Goal: Transaction & Acquisition: Obtain resource

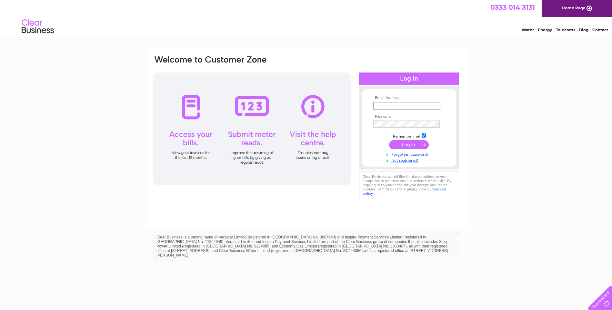
click at [422, 104] on input "text" at bounding box center [406, 106] width 67 height 8
type input "[PERSON_NAME][EMAIL_ADDRESS][DOMAIN_NAME]"
click at [407, 144] on input "submit" at bounding box center [409, 144] width 40 height 9
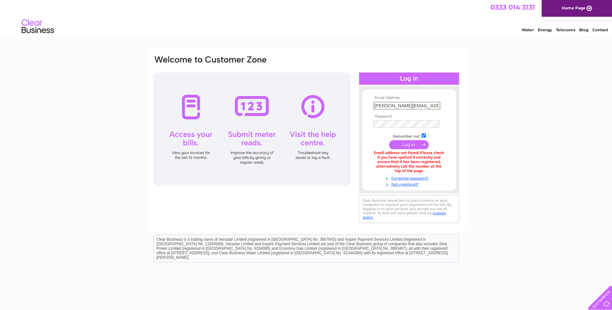
drag, startPoint x: 421, startPoint y: 106, endPoint x: 306, endPoint y: 112, distance: 115.4
click at [579, 32] on div "Email Address: mervyn@tjhunt.co.uk Password:" at bounding box center [583, 29] width 9 height 6
type input "accounts@tjhunt.co.uk"
click at [401, 143] on input "submit" at bounding box center [409, 144] width 40 height 9
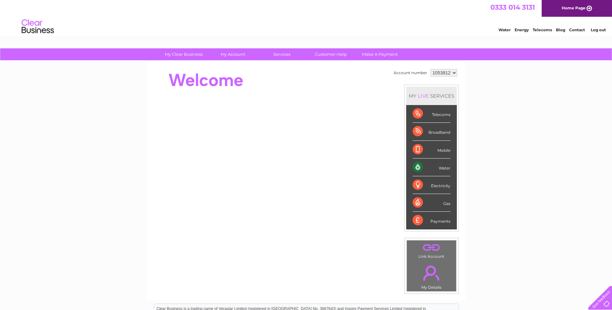
click at [419, 167] on div "Water" at bounding box center [432, 168] width 38 height 18
click at [443, 167] on div "Water" at bounding box center [432, 168] width 38 height 18
click at [419, 168] on div "Water" at bounding box center [432, 168] width 38 height 18
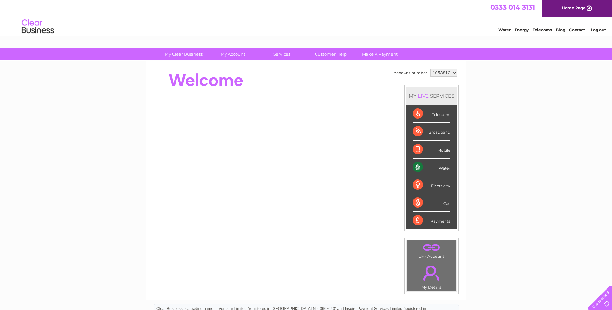
drag, startPoint x: 419, startPoint y: 168, endPoint x: 439, endPoint y: 165, distance: 20.5
click at [439, 165] on div "Water" at bounding box center [432, 168] width 38 height 18
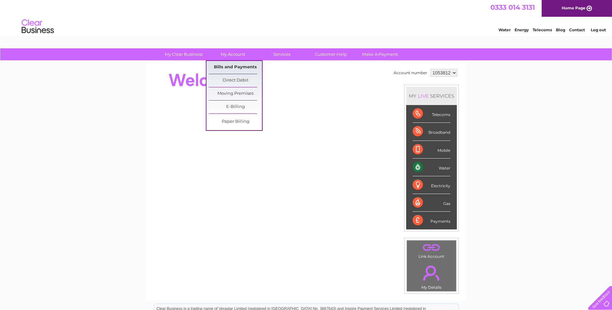
click at [231, 67] on link "Bills and Payments" at bounding box center [235, 67] width 53 height 13
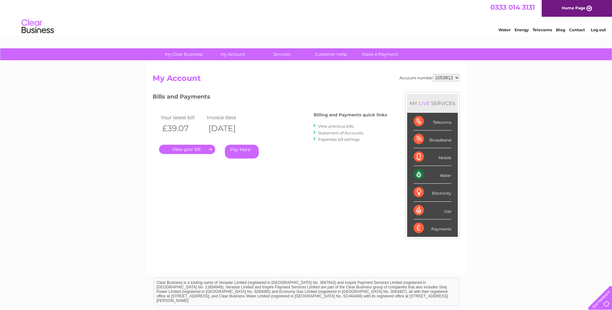
click at [195, 147] on link "." at bounding box center [187, 149] width 56 height 9
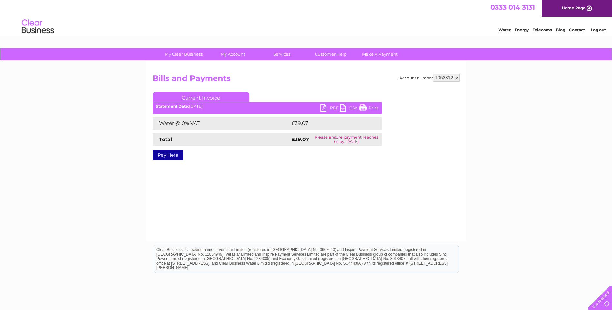
click at [335, 108] on link "PDF" at bounding box center [329, 108] width 19 height 9
click at [565, 10] on link "Home Page" at bounding box center [577, 8] width 70 height 17
